Goal: Transaction & Acquisition: Book appointment/travel/reservation

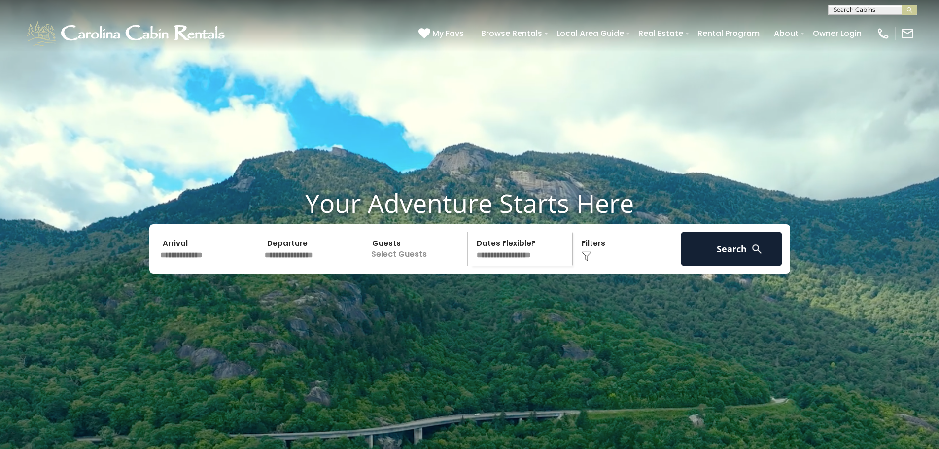
scroll to position [0, 0]
click at [841, 10] on input "text" at bounding box center [872, 11] width 86 height 10
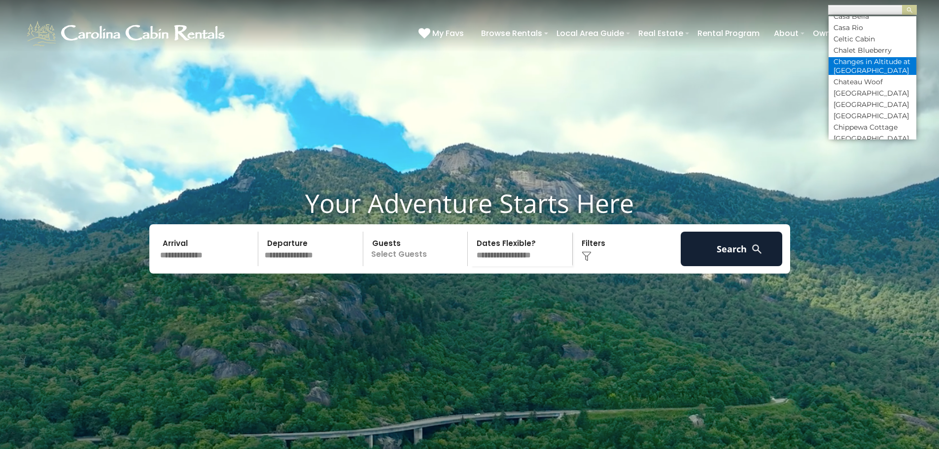
scroll to position [1331, 0]
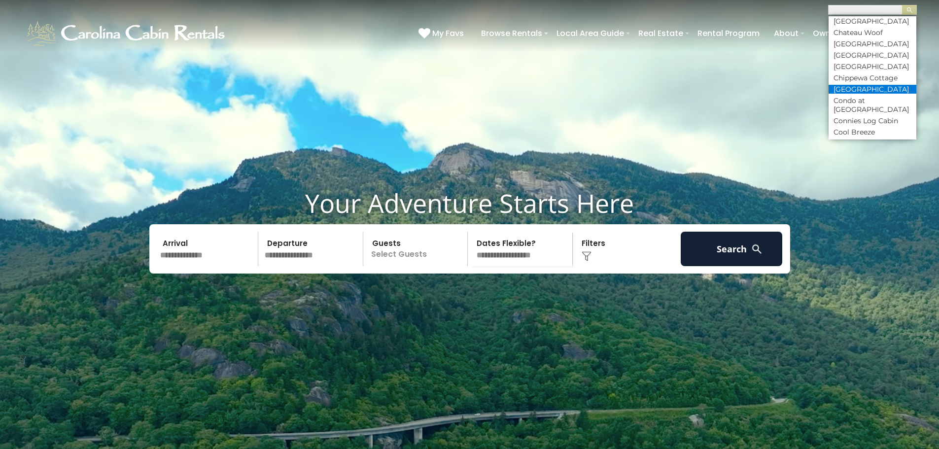
click at [858, 94] on li "[GEOGRAPHIC_DATA]" at bounding box center [873, 89] width 88 height 9
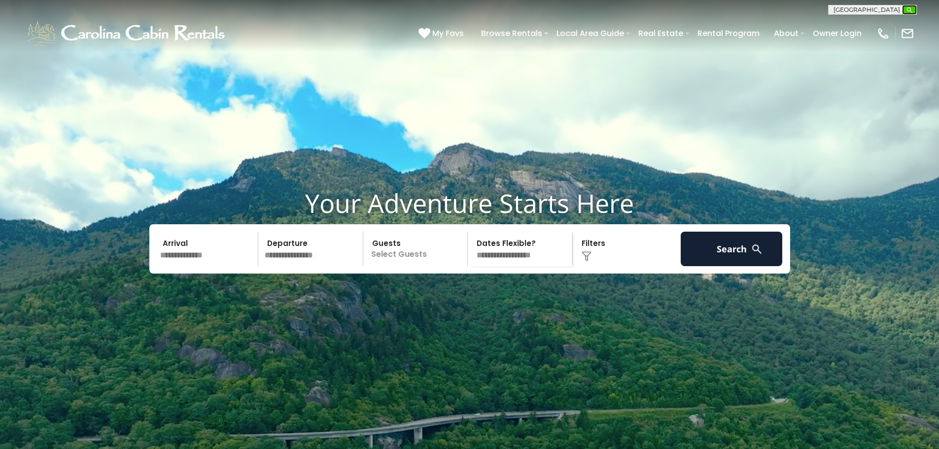
click at [914, 8] on button "submit" at bounding box center [909, 10] width 15 height 10
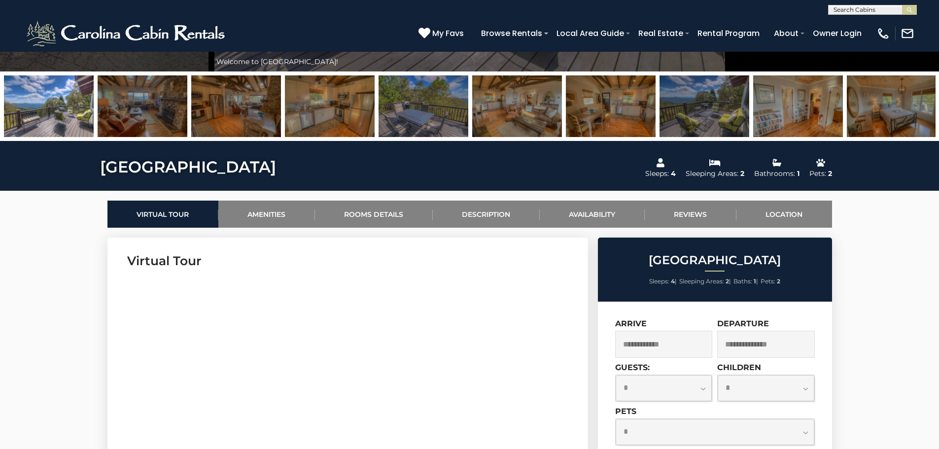
scroll to position [296, 0]
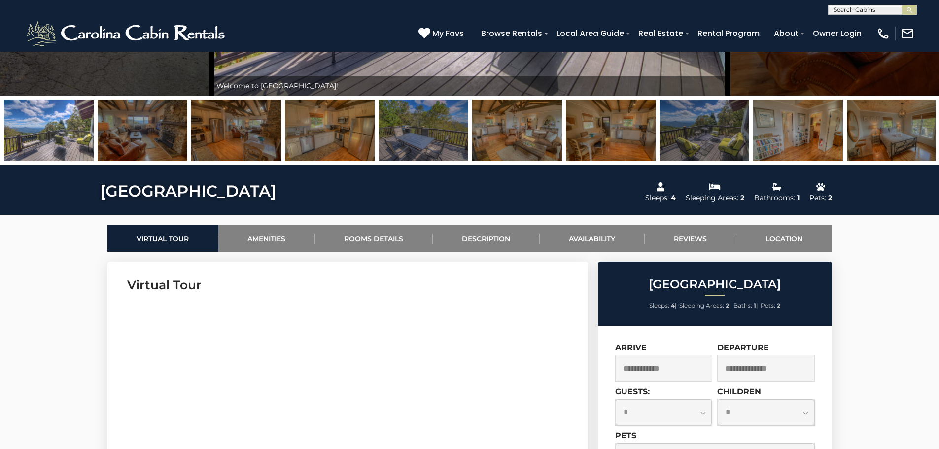
click at [52, 135] on img at bounding box center [49, 131] width 90 height 62
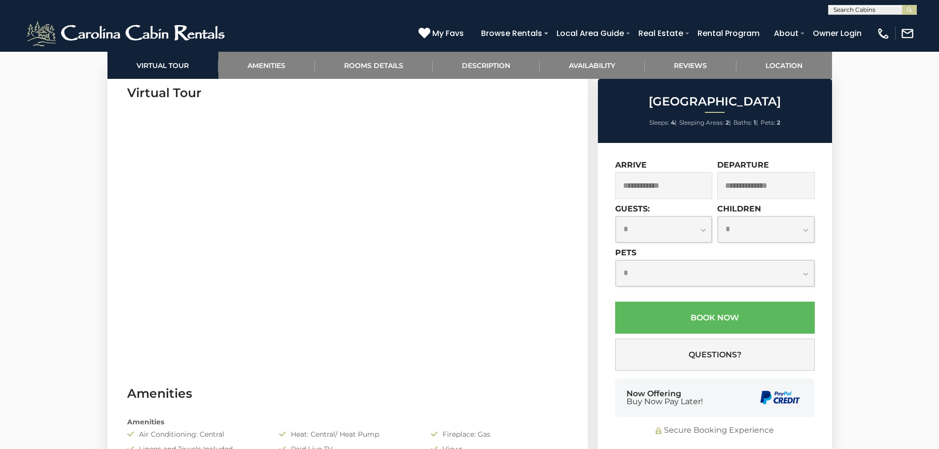
scroll to position [503, 0]
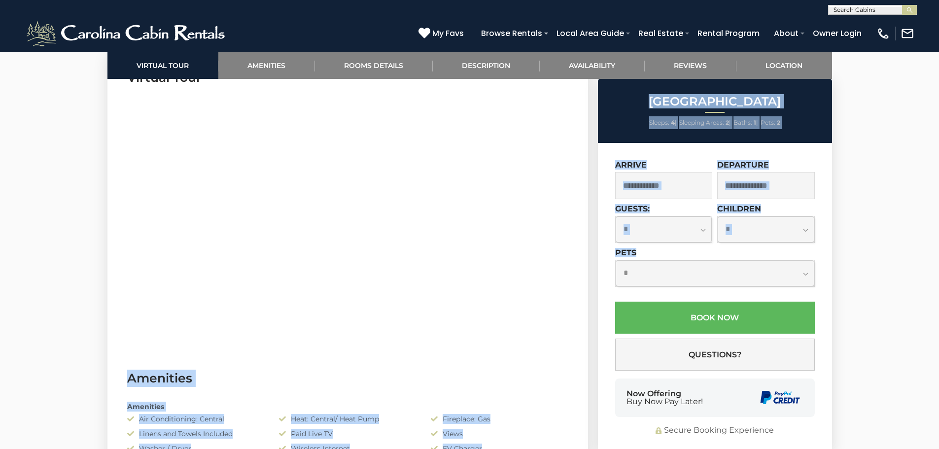
drag, startPoint x: 594, startPoint y: 265, endPoint x: 541, endPoint y: 265, distance: 52.8
click at [556, 248] on section "Virtual Tour" at bounding box center [347, 204] width 481 height 301
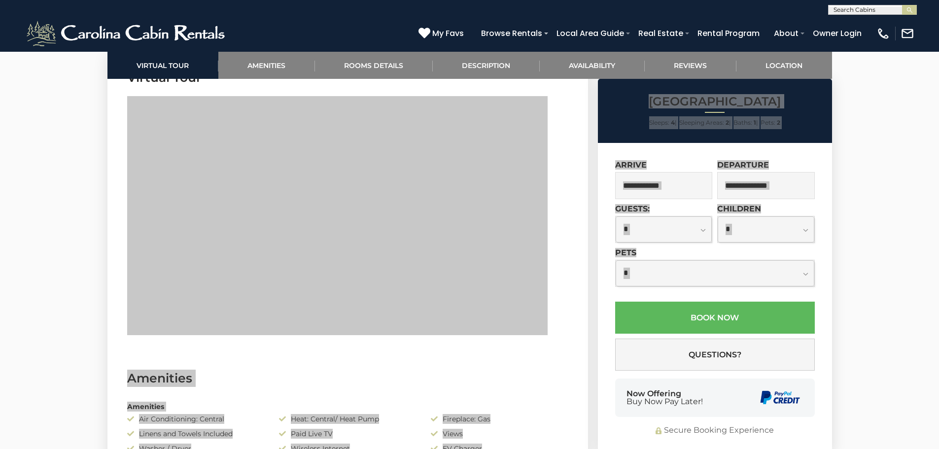
drag, startPoint x: 119, startPoint y: 181, endPoint x: 52, endPoint y: 197, distance: 68.8
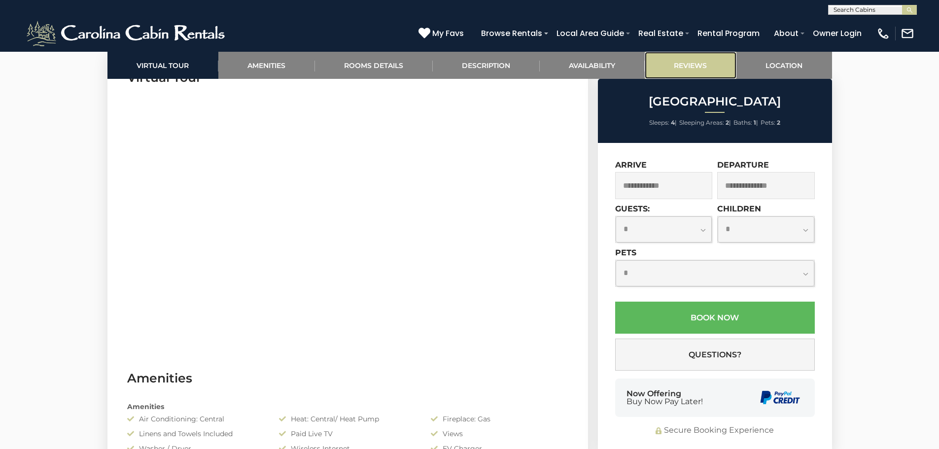
click at [700, 64] on link "Reviews" at bounding box center [691, 65] width 92 height 27
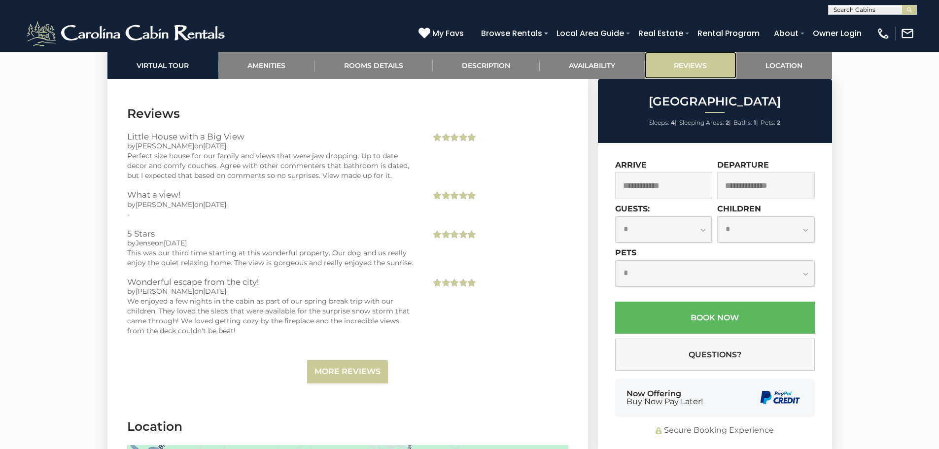
scroll to position [1845, 0]
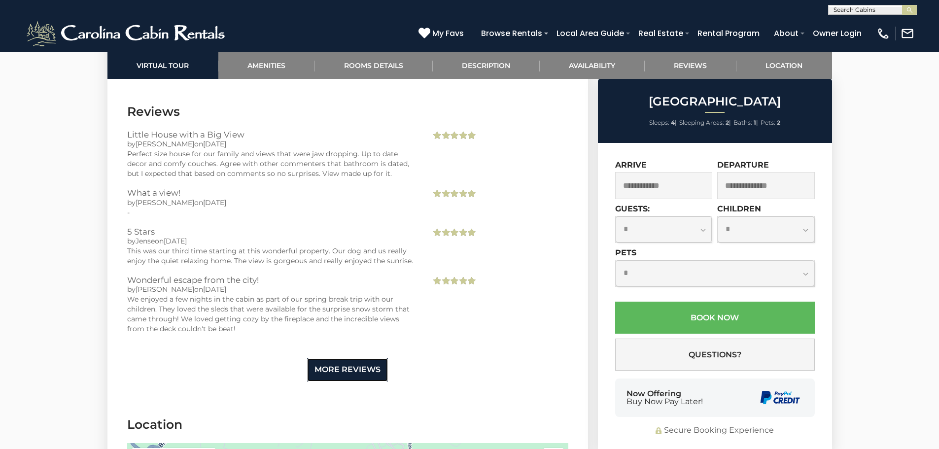
click at [340, 358] on link "More Reviews" at bounding box center [347, 369] width 81 height 23
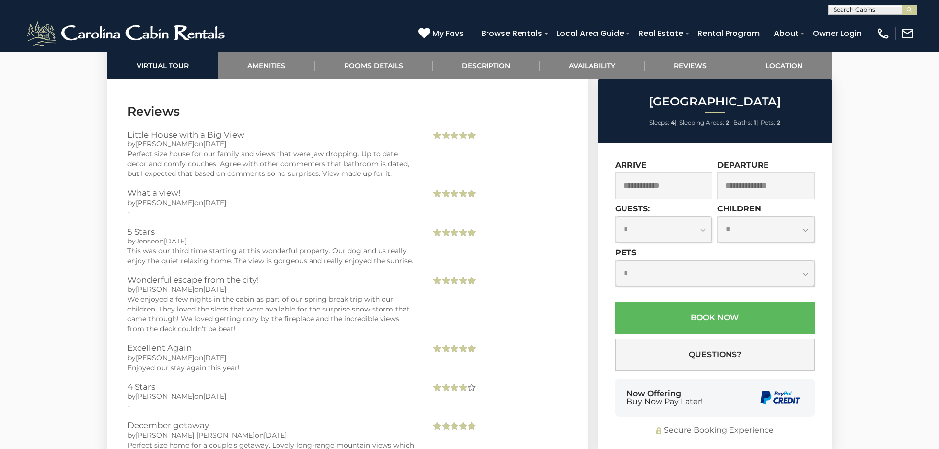
drag, startPoint x: 531, startPoint y: 329, endPoint x: 536, endPoint y: 341, distance: 12.8
click at [536, 344] on div "Excellent Again by [PERSON_NAME] on [DATE] Enjoyed our stay again this year!" at bounding box center [348, 363] width 456 height 38
drag, startPoint x: 366, startPoint y: 370, endPoint x: 381, endPoint y: 359, distance: 17.9
click at [605, 305] on div "**********" at bounding box center [715, 298] width 234 height 311
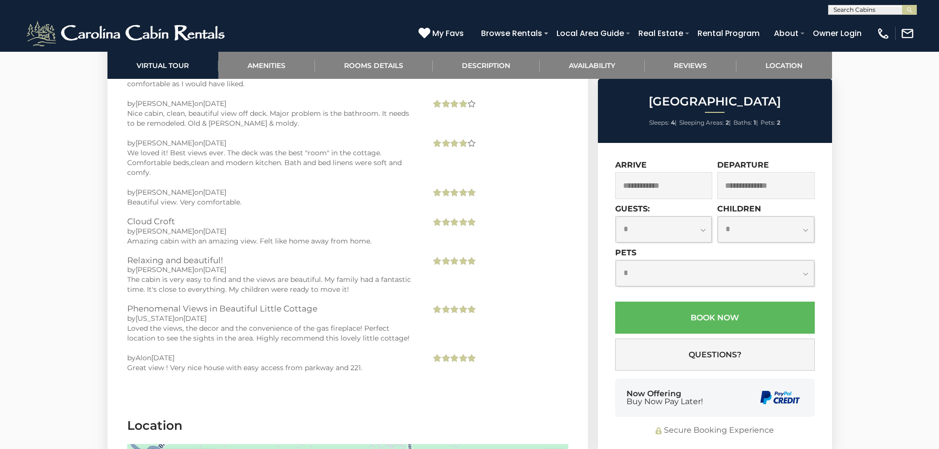
scroll to position [5001, 0]
